Goal: Information Seeking & Learning: Learn about a topic

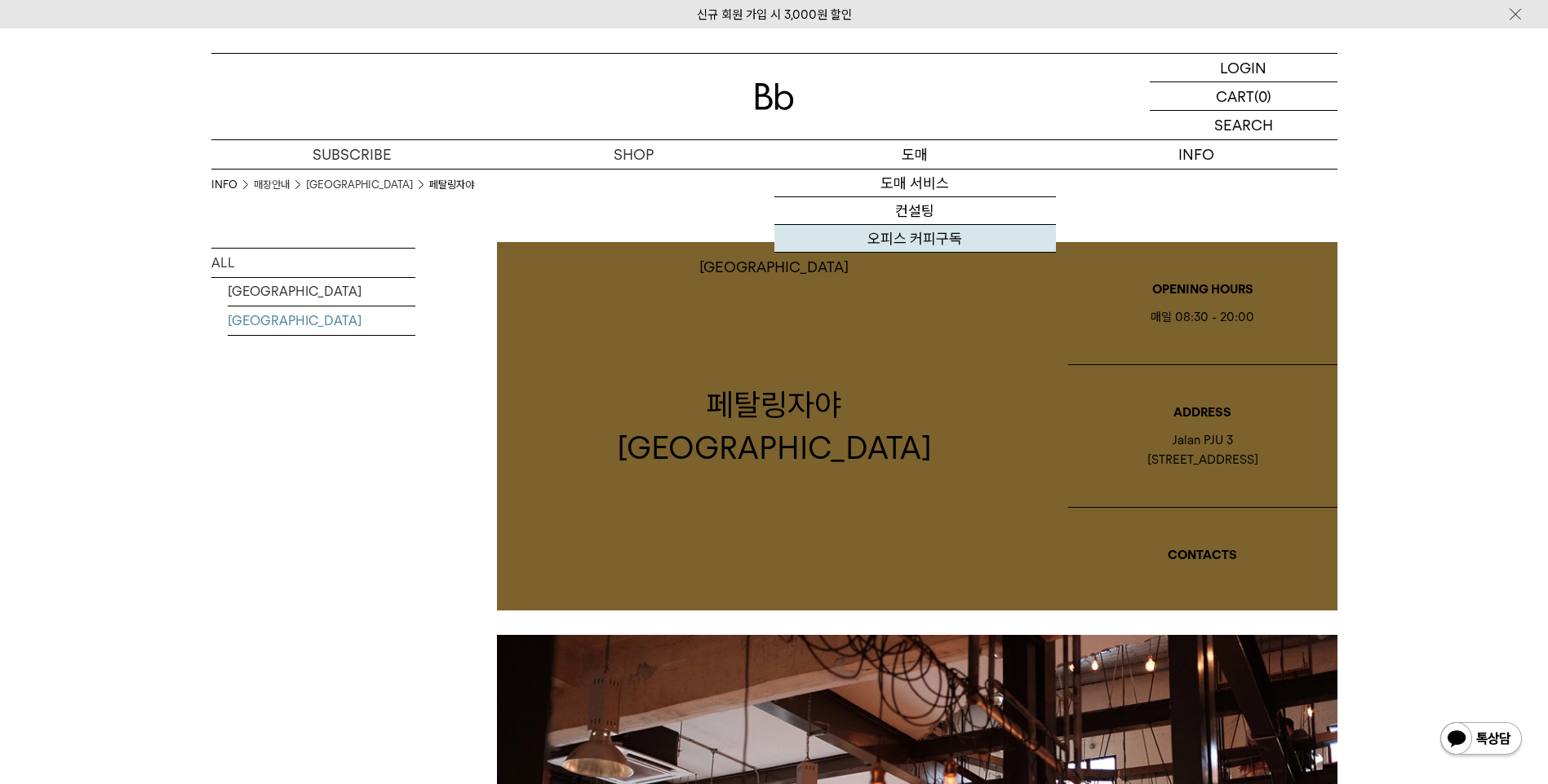
click at [928, 237] on link "오피스 커피구독" at bounding box center [915, 239] width 281 height 28
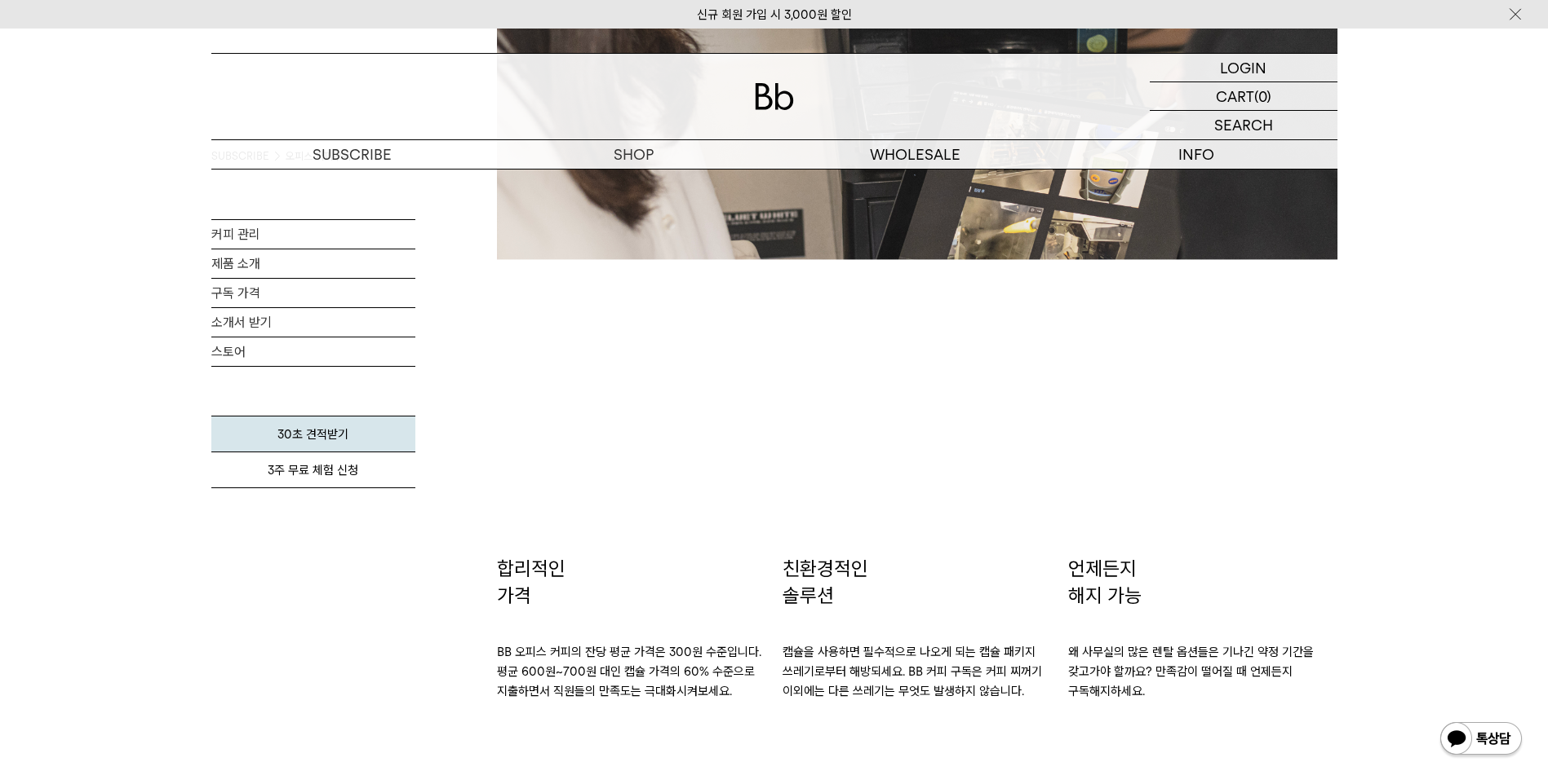
scroll to position [2854, 0]
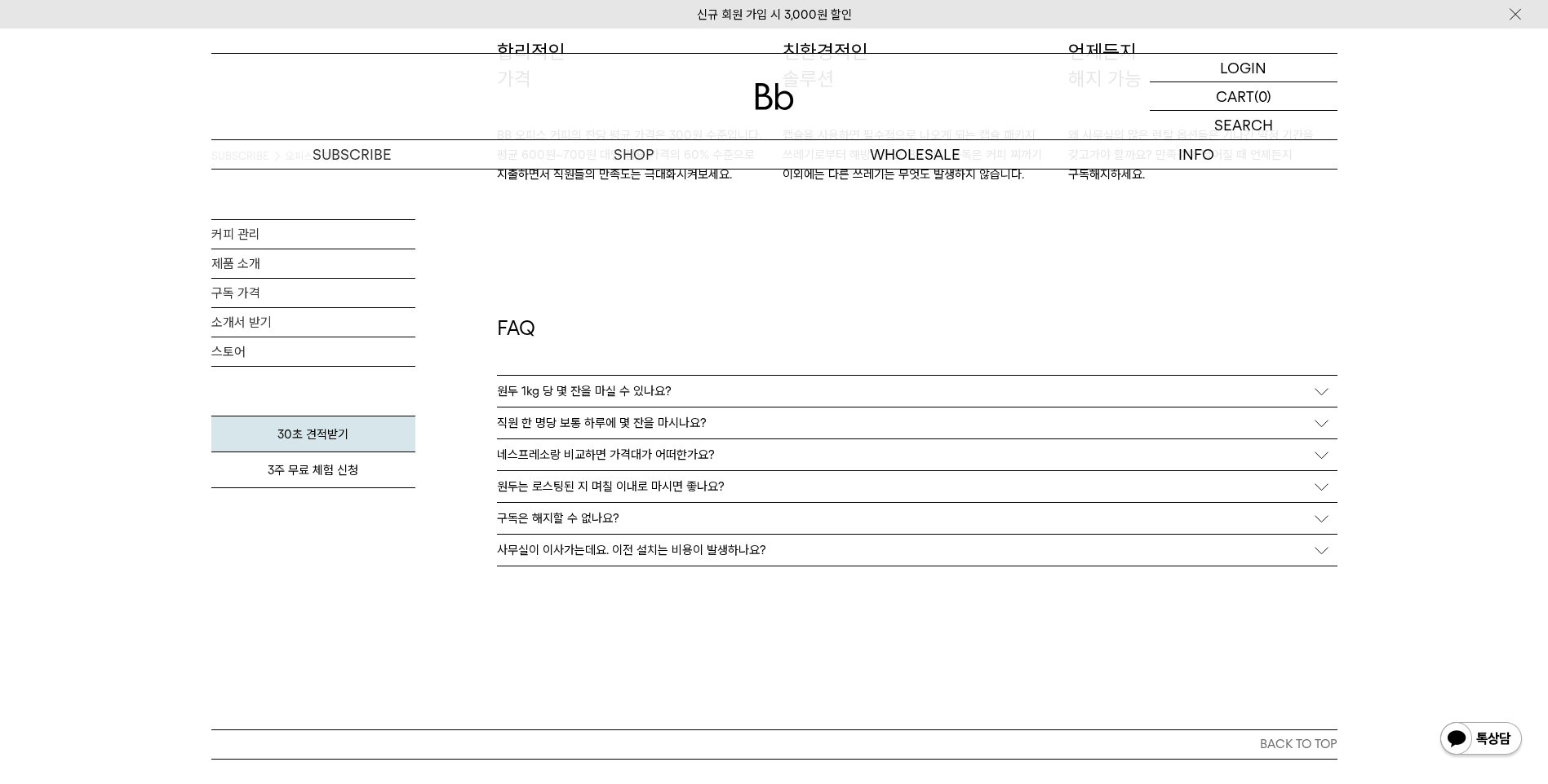
click at [1255, 387] on div "원두 1kg 당 몇 잔을 마실 수 있나요?" at bounding box center [917, 391] width 840 height 31
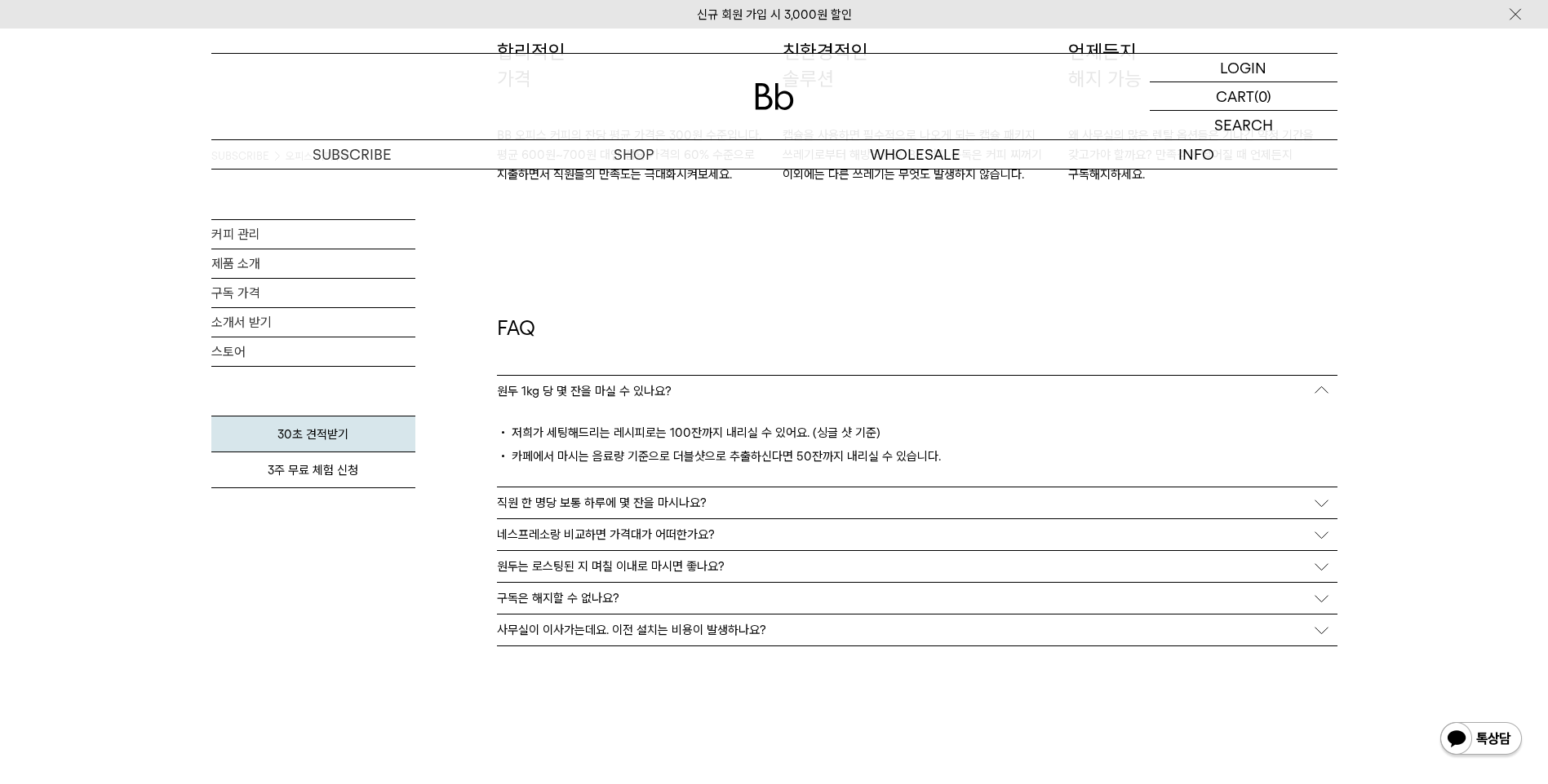
click at [930, 508] on div "직원 한 명당 보통 하루에 몇 잔을 마시나요?" at bounding box center [917, 503] width 840 height 31
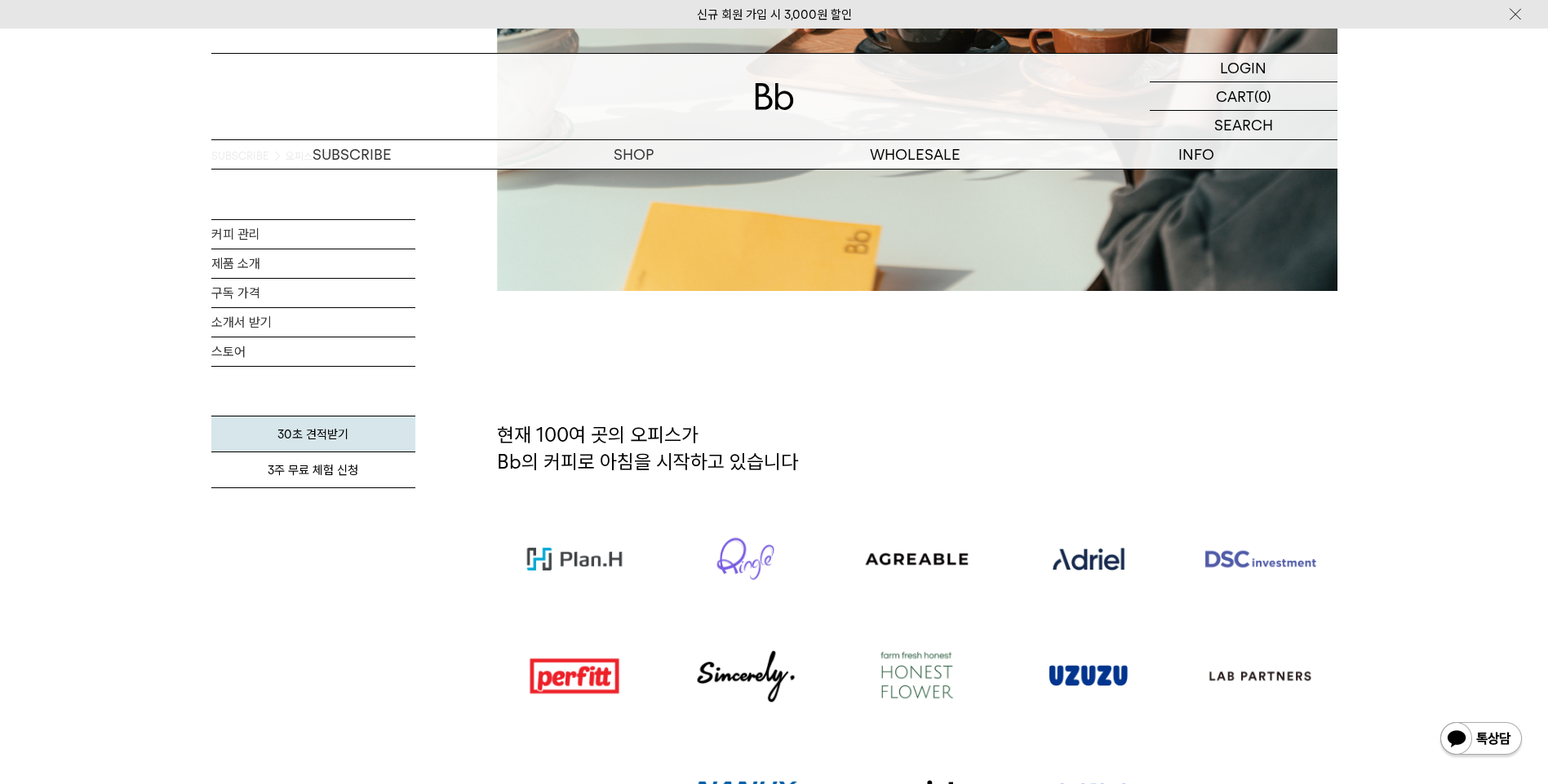
scroll to position [490, 0]
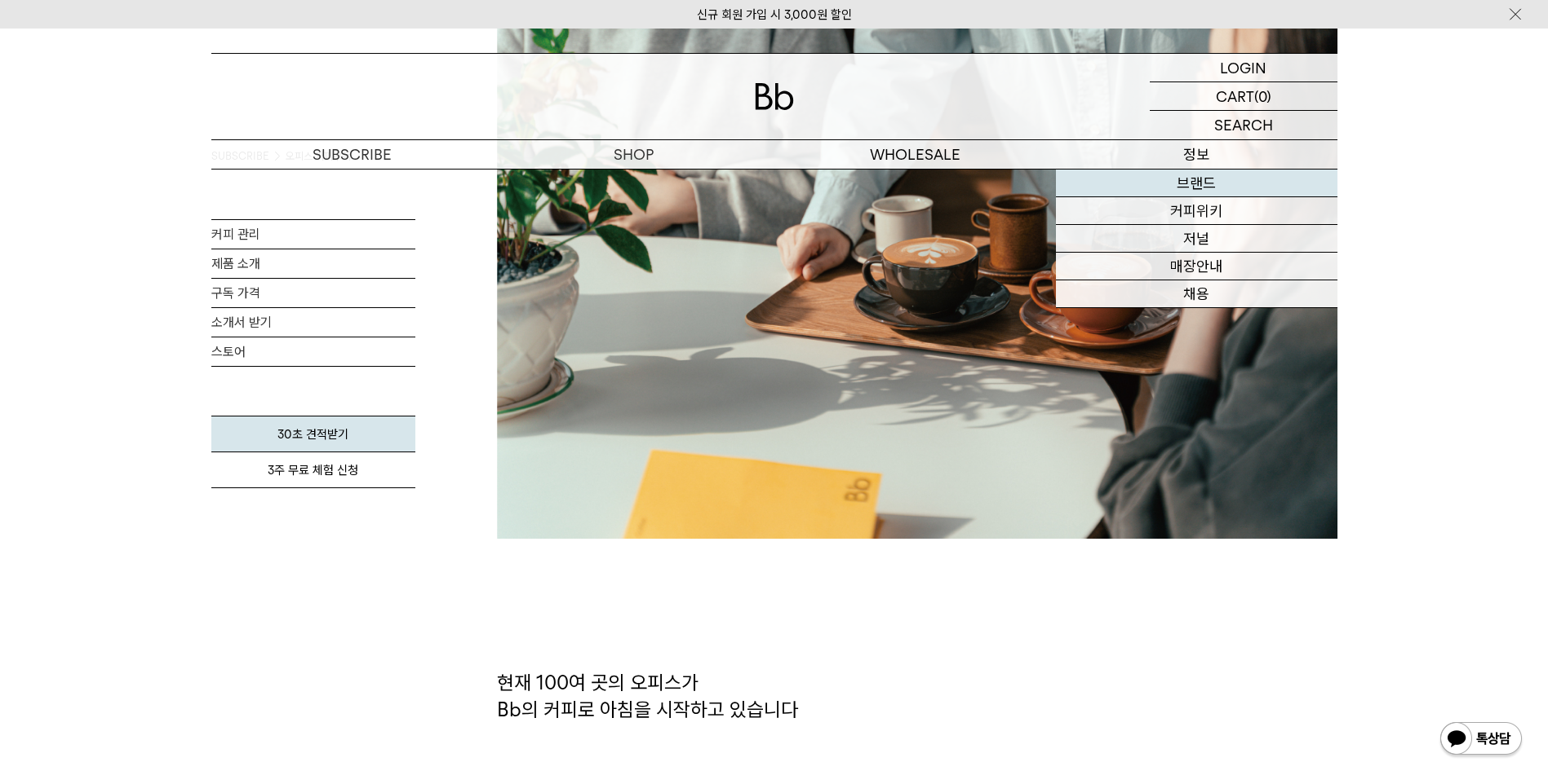
click at [1207, 178] on link "브랜드" at bounding box center [1197, 184] width 281 height 28
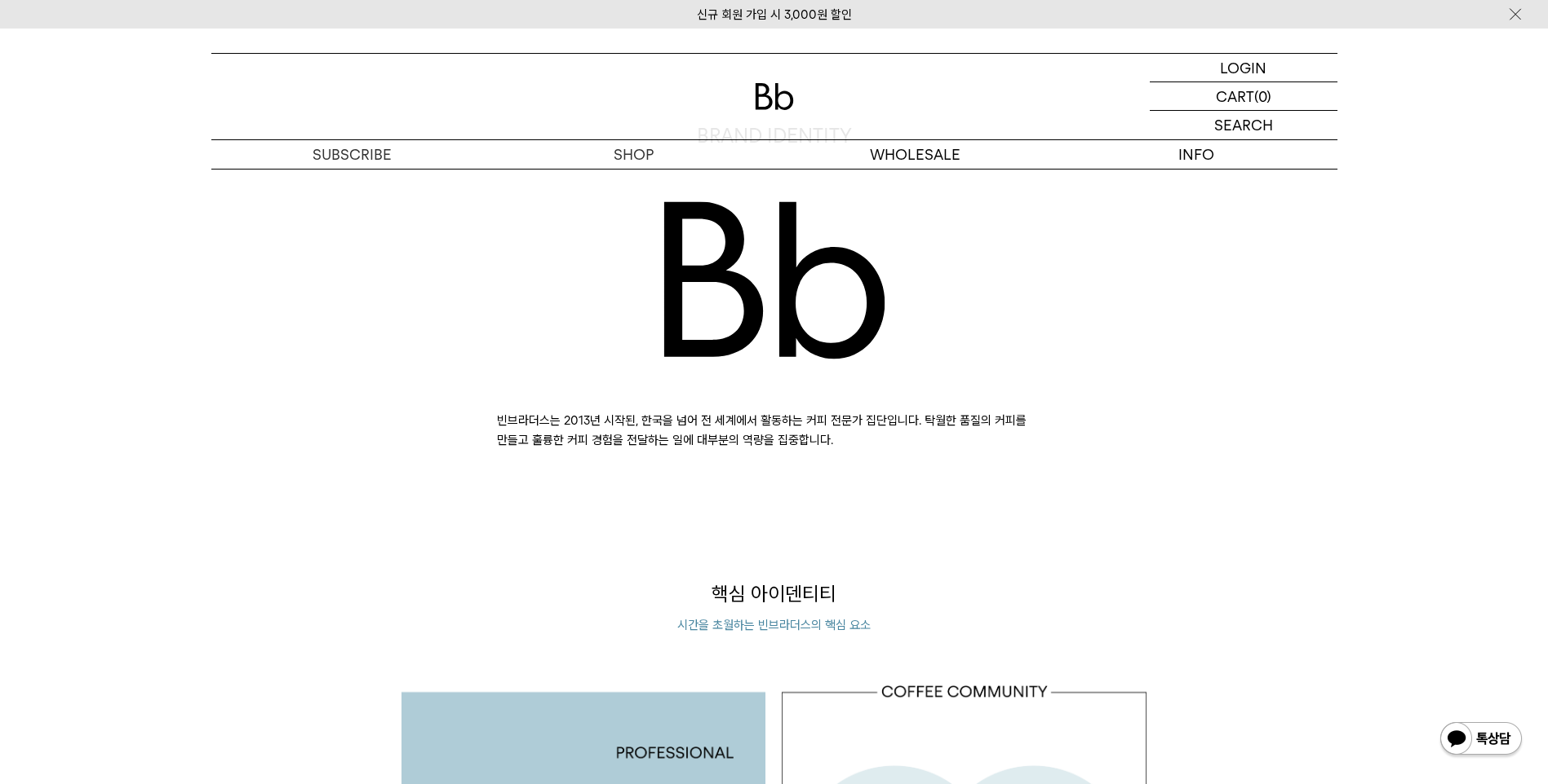
scroll to position [734, 0]
